Goal: Information Seeking & Learning: Learn about a topic

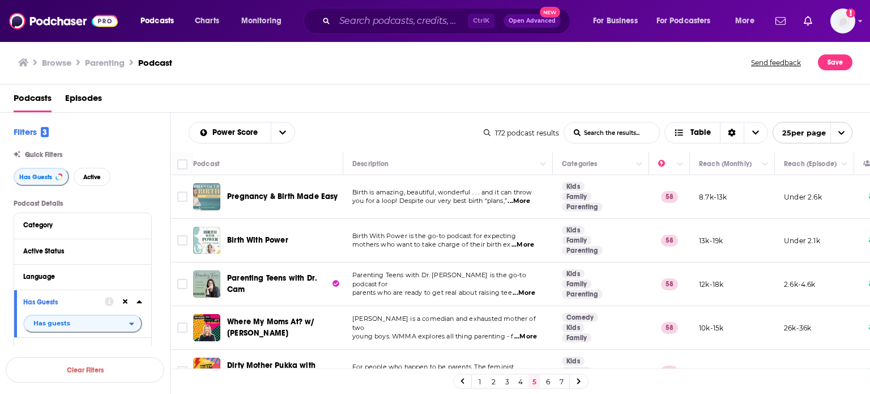
scroll to position [679, 0]
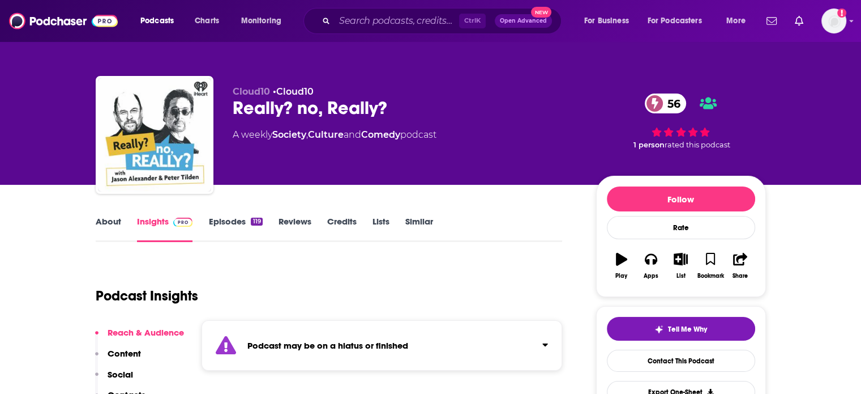
click at [111, 228] on link "About" at bounding box center [108, 229] width 25 height 26
